Goal: Transaction & Acquisition: Purchase product/service

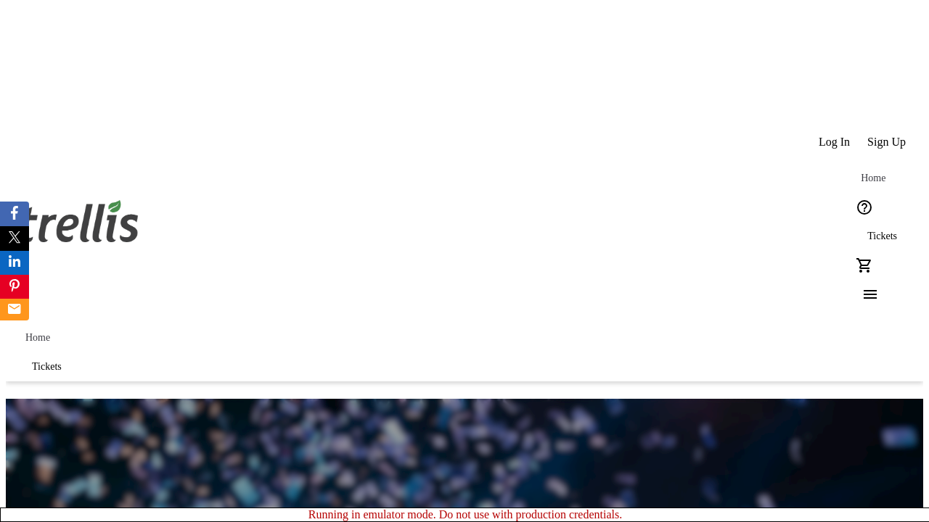
click at [867, 231] on span "Tickets" at bounding box center [882, 237] width 30 height 12
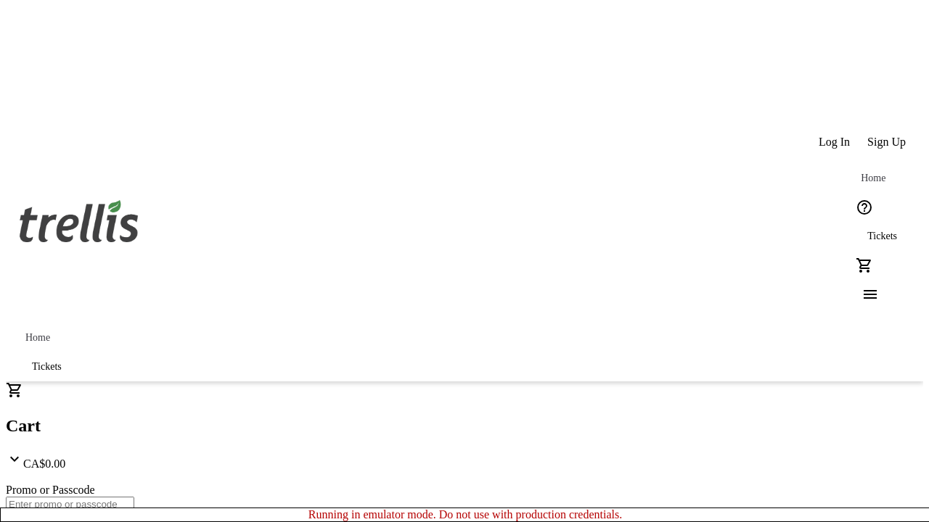
type input "1"
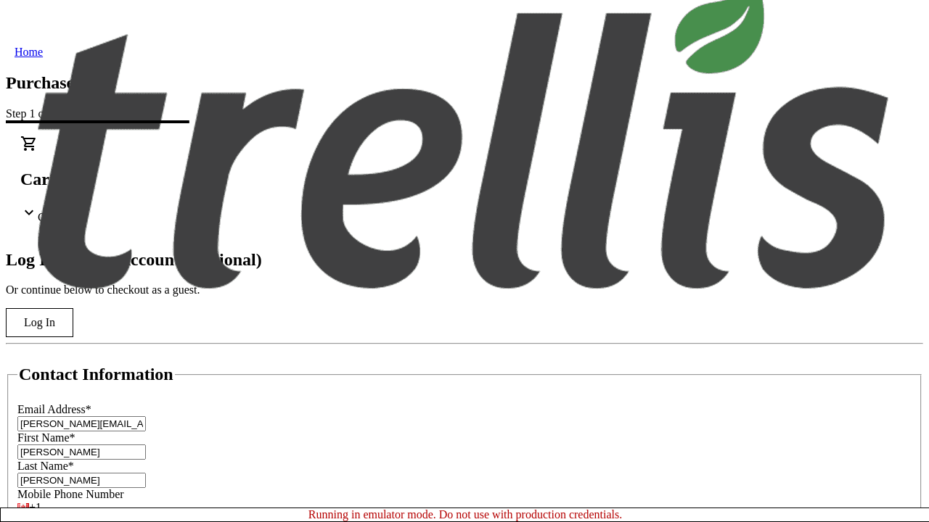
type input "[PERSON_NAME]"
